Goal: Task Accomplishment & Management: Complete application form

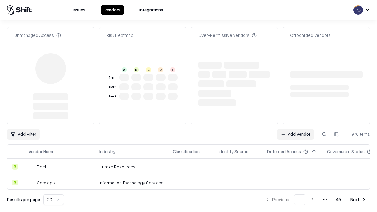
click at [296, 134] on link "Add Vendor" at bounding box center [295, 134] width 37 height 11
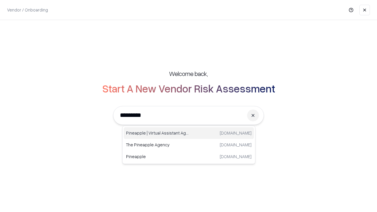
click at [189, 133] on div "Pineapple | Virtual Assistant Agency [DOMAIN_NAME]" at bounding box center [189, 133] width 130 height 12
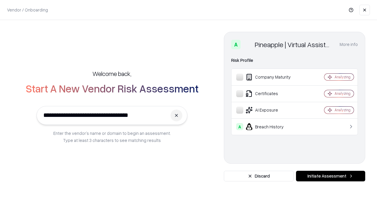
type input "**********"
click at [331, 176] on button "Initiate Assessment" at bounding box center [330, 176] width 69 height 11
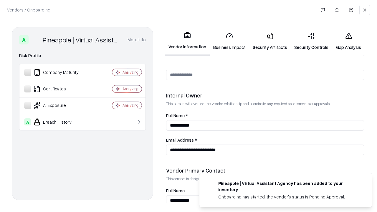
scroll to position [305, 0]
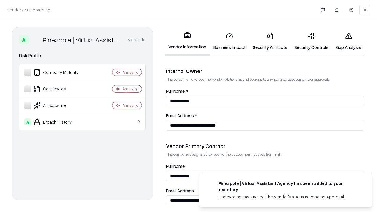
click at [230, 41] on link "Business Impact" at bounding box center [230, 41] width 40 height 27
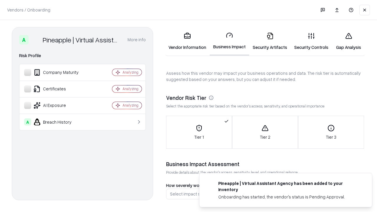
click at [349, 41] on link "Gap Analysis" at bounding box center [348, 41] width 33 height 27
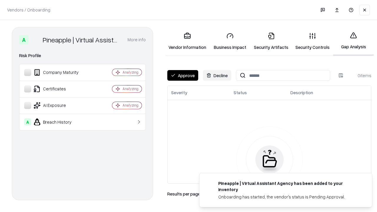
click at [183, 75] on button "Approve" at bounding box center [182, 75] width 31 height 11
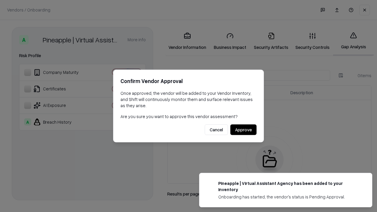
click at [243, 130] on button "Approve" at bounding box center [244, 130] width 26 height 11
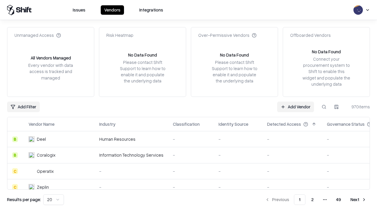
type input "**********"
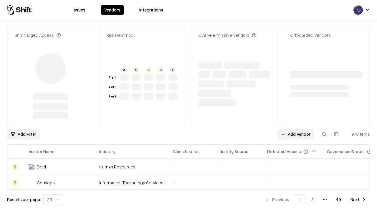
click at [296, 134] on link "Add Vendor" at bounding box center [295, 134] width 37 height 11
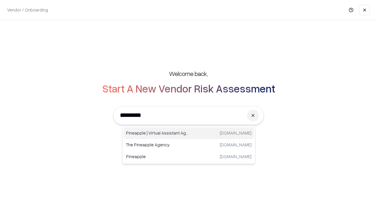
click at [189, 133] on div "Pineapple | Virtual Assistant Agency [DOMAIN_NAME]" at bounding box center [189, 133] width 130 height 12
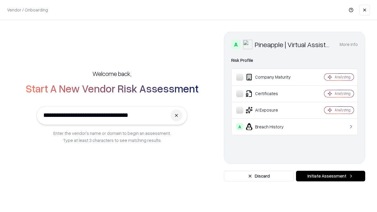
type input "**********"
click at [331, 176] on button "Initiate Assessment" at bounding box center [330, 176] width 69 height 11
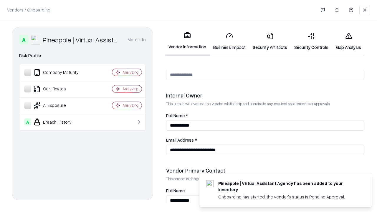
scroll to position [305, 0]
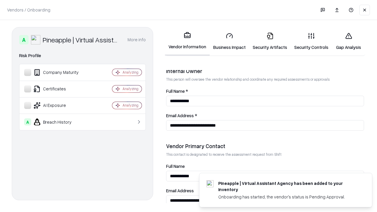
click at [349, 41] on link "Gap Analysis" at bounding box center [348, 41] width 33 height 27
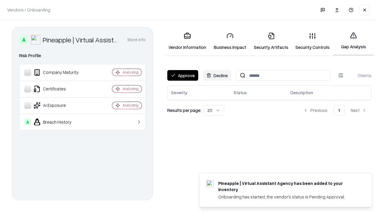
click at [183, 75] on button "Approve" at bounding box center [182, 75] width 31 height 11
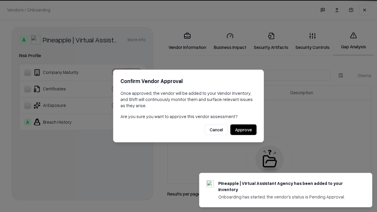
click at [243, 130] on button "Approve" at bounding box center [244, 130] width 26 height 11
